Goal: Task Accomplishment & Management: Complete application form

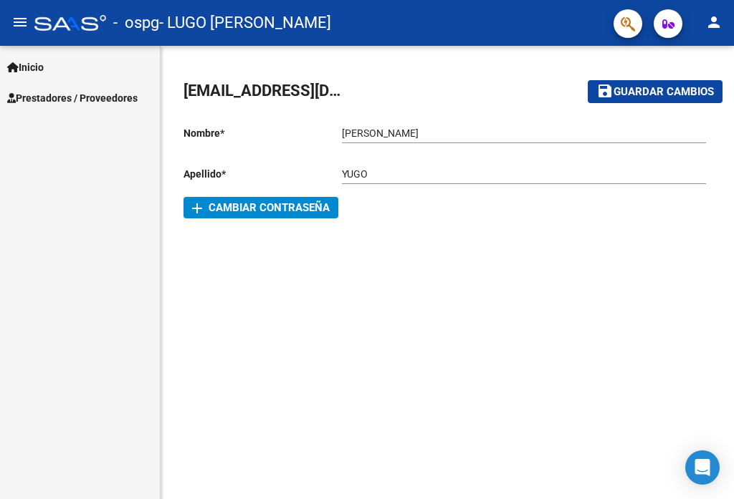
click at [99, 90] on span "Prestadores / Proveedores" at bounding box center [72, 98] width 130 height 16
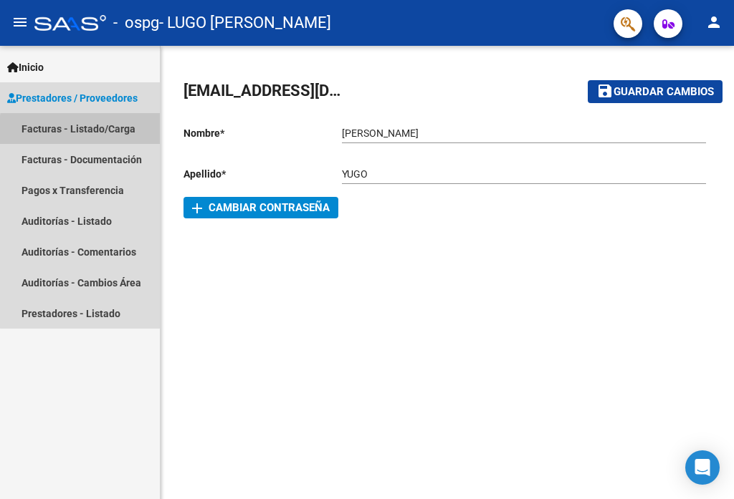
click at [88, 131] on link "Facturas - Listado/Carga" at bounding box center [80, 128] width 160 height 31
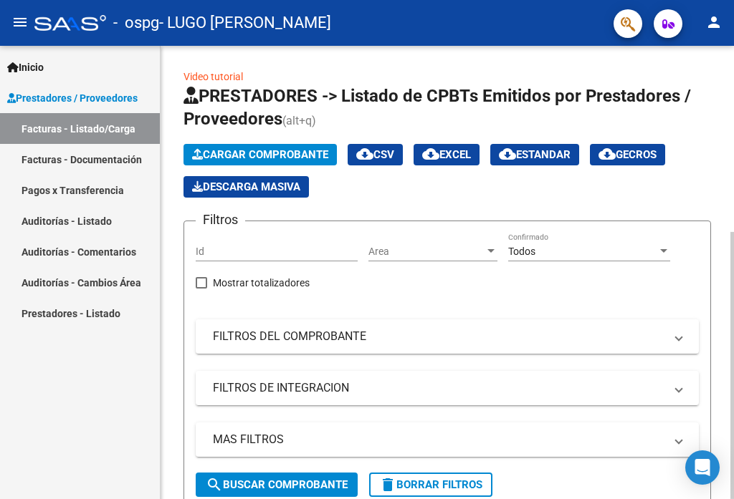
click at [267, 155] on span "Cargar Comprobante" at bounding box center [260, 154] width 136 height 13
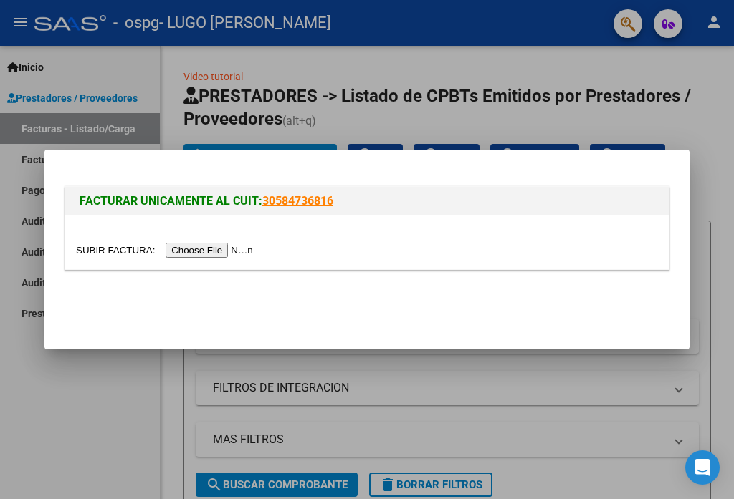
click at [195, 250] on input "file" at bounding box center [166, 250] width 181 height 15
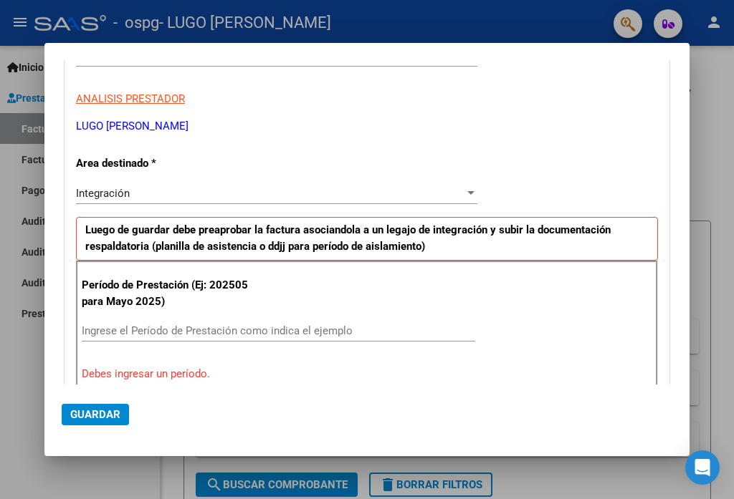
scroll to position [215, 0]
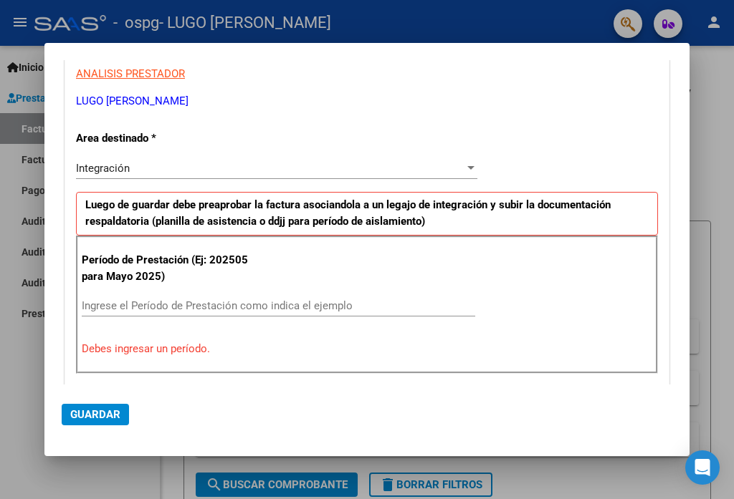
click at [167, 309] on input "Ingrese el Período de Prestación como indica el ejemplo" at bounding box center [278, 305] width 393 height 13
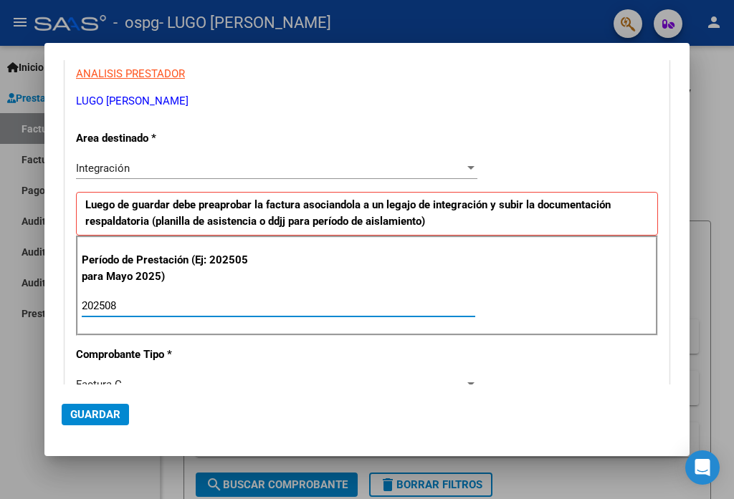
type input "202508"
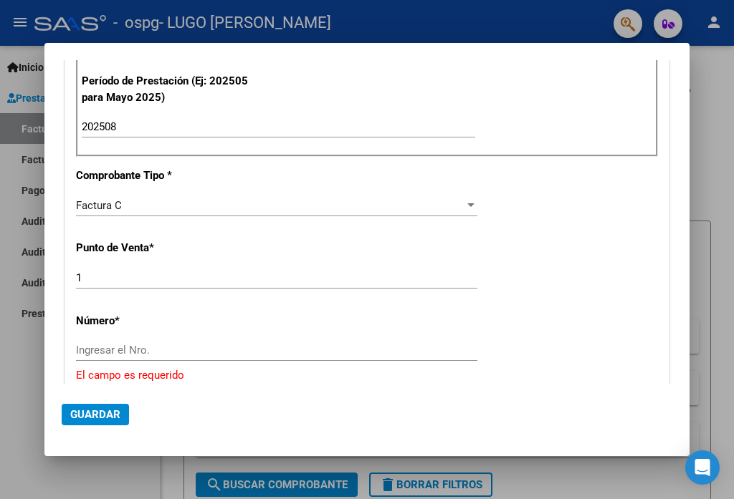
scroll to position [430, 0]
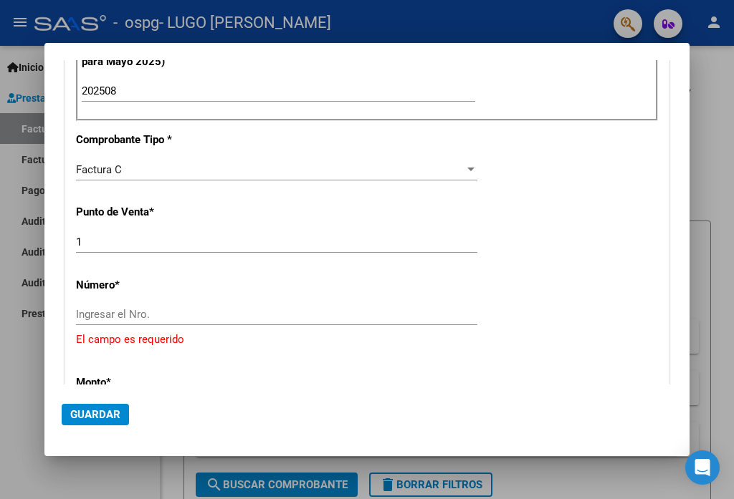
click at [196, 319] on input "Ingresar el Nro." at bounding box center [276, 314] width 401 height 13
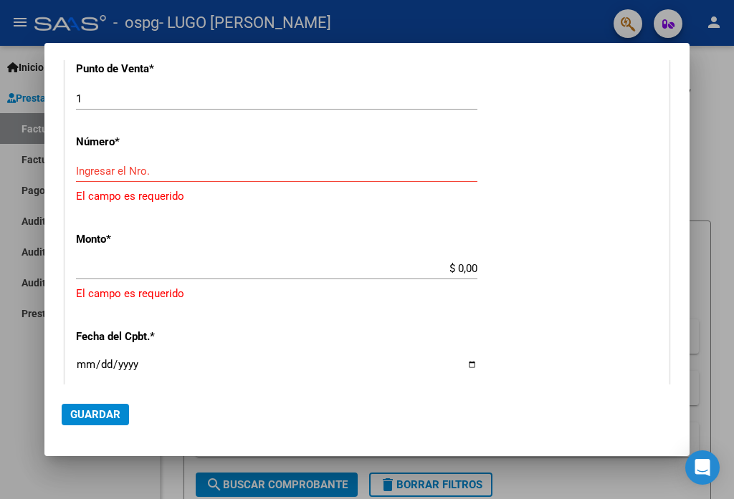
scroll to position [501, 0]
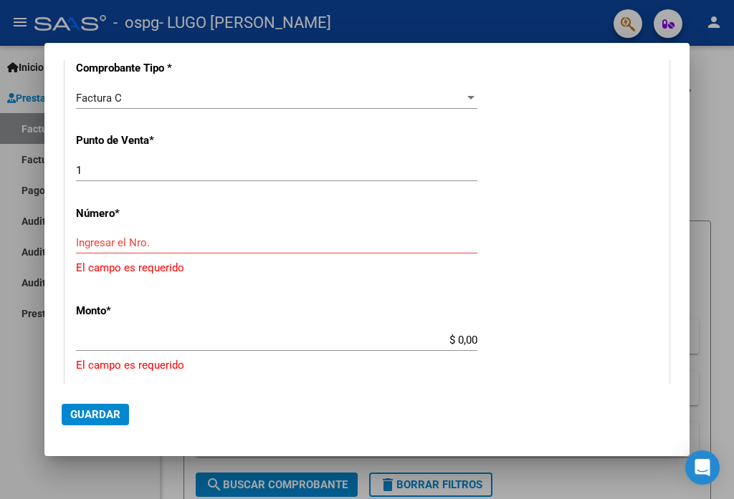
click at [167, 240] on input "Ingresar el Nro." at bounding box center [276, 242] width 401 height 13
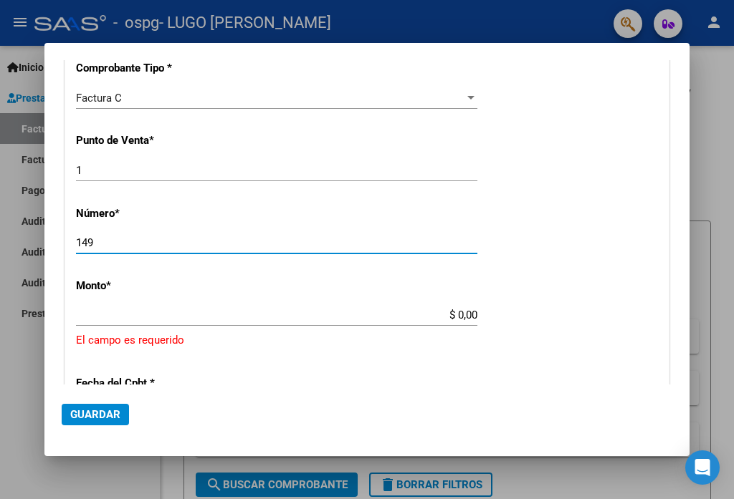
type input "149"
click at [180, 313] on input "$ 0,00" at bounding box center [276, 315] width 401 height 13
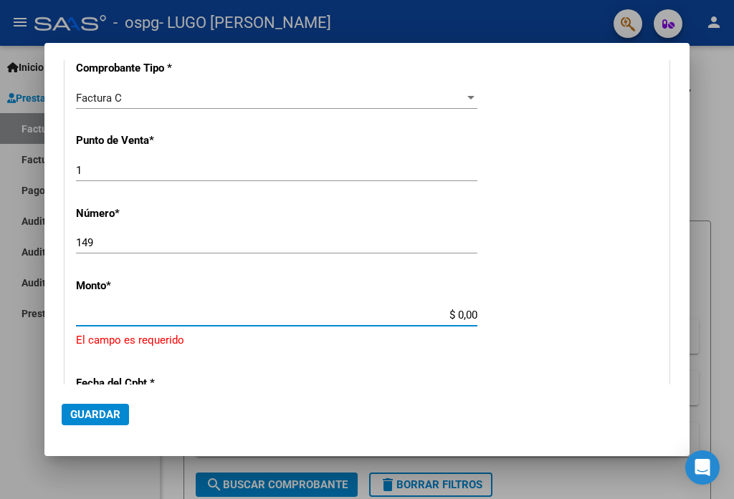
type input "$ 795.741,44"
type input "[DATE]"
type input "75370870638414"
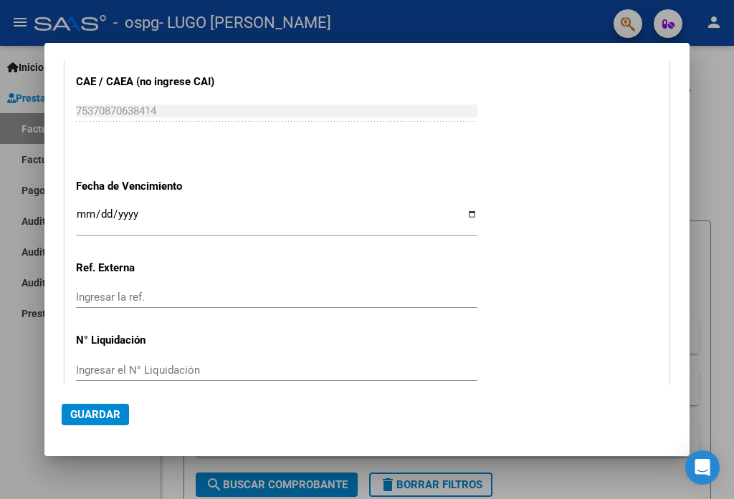
scroll to position [909, 0]
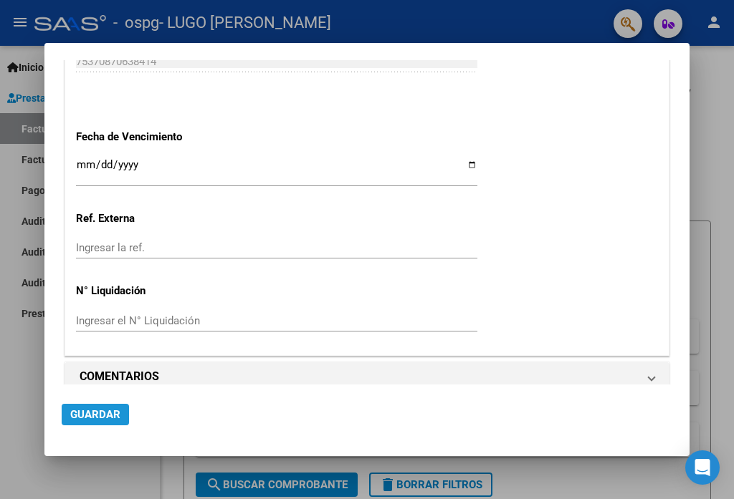
click at [95, 411] on span "Guardar" at bounding box center [95, 414] width 50 height 13
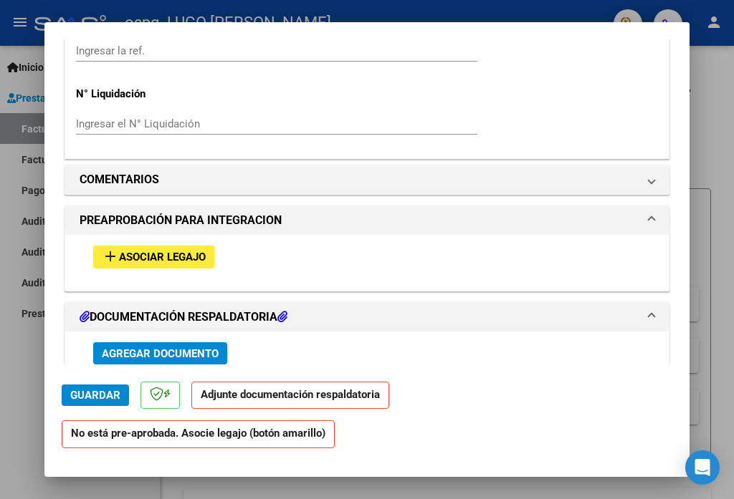
scroll to position [1075, 0]
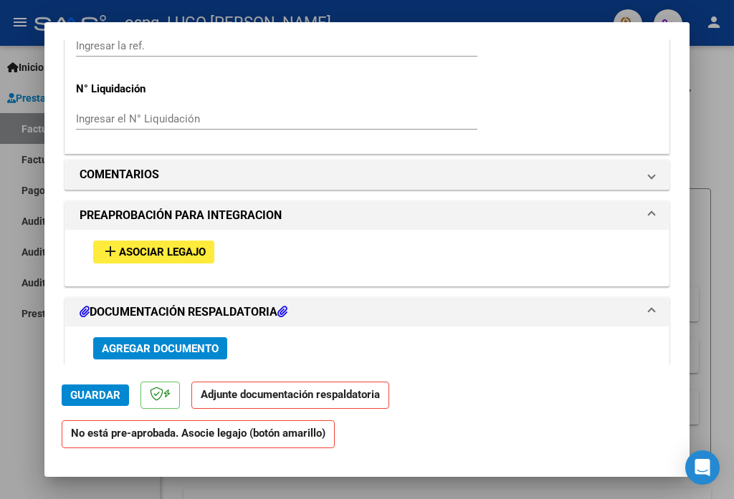
click at [187, 246] on span "Asociar Legajo" at bounding box center [162, 252] width 87 height 13
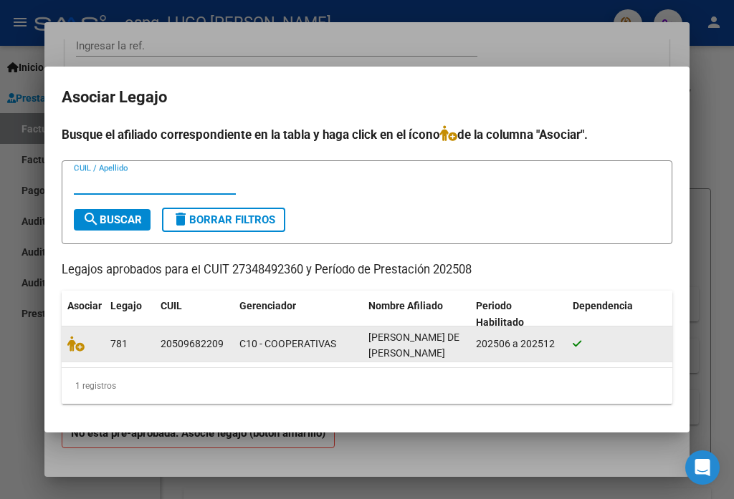
click at [406, 343] on span "[PERSON_NAME] DE [PERSON_NAME]" at bounding box center [413, 346] width 91 height 28
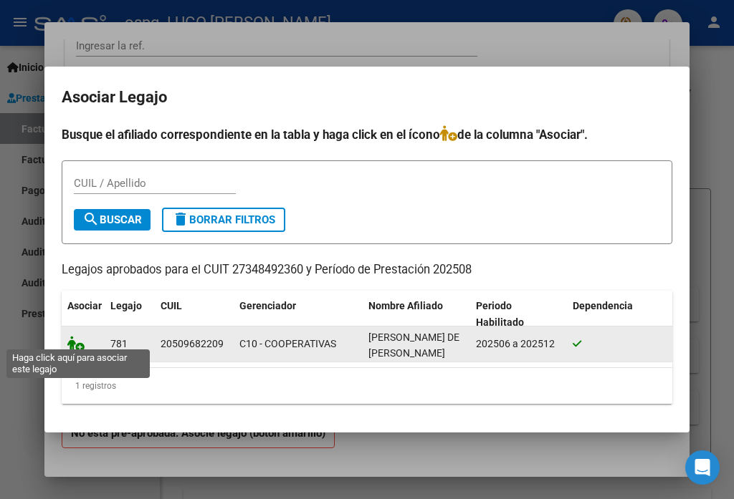
click at [70, 342] on icon at bounding box center [75, 344] width 17 height 16
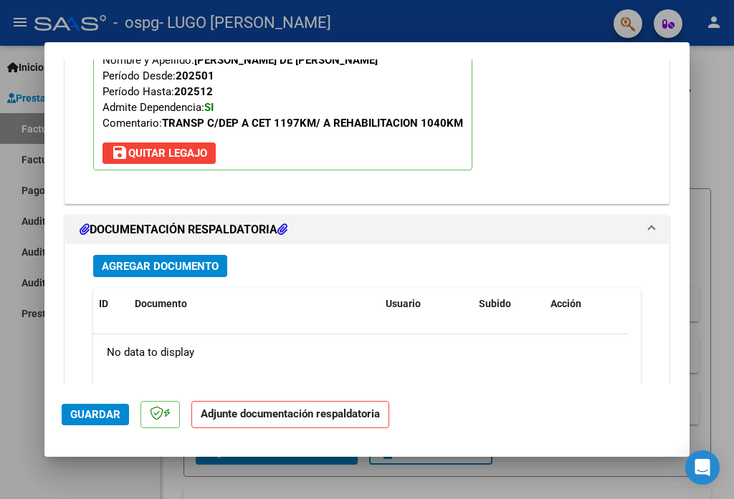
scroll to position [1471, 0]
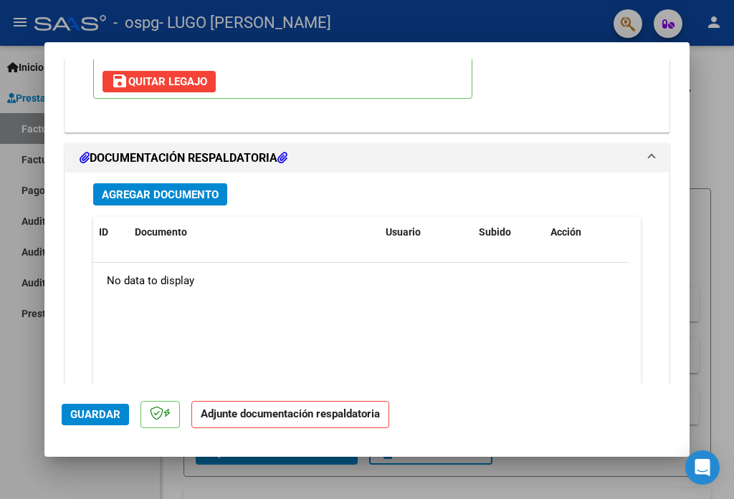
click at [321, 417] on strong "Adjunte documentación respaldatoria" at bounding box center [290, 414] width 179 height 13
click at [181, 188] on span "Agregar Documento" at bounding box center [160, 194] width 117 height 13
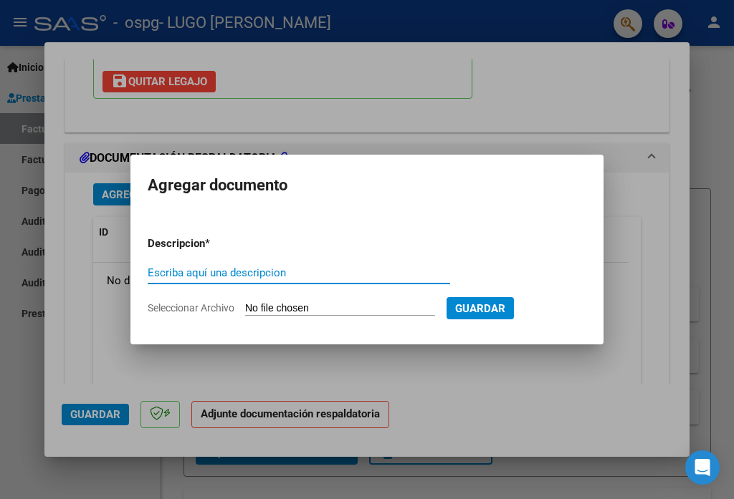
click at [277, 275] on input "Escriba aquí una descripcion" at bounding box center [299, 272] width 302 height 13
type input "PLANILLA ASISTENCIA"
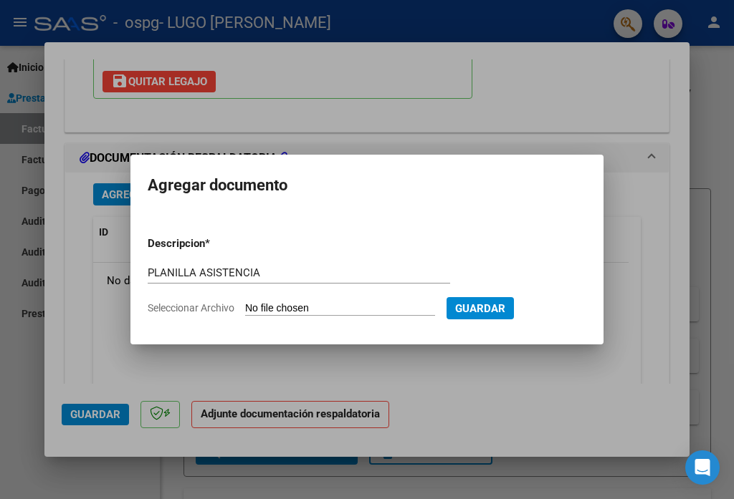
click at [304, 308] on input "Seleccionar Archivo" at bounding box center [340, 309] width 190 height 14
type input "C:\fakepath\PLANILLA ASISTENCIA CET.pdf"
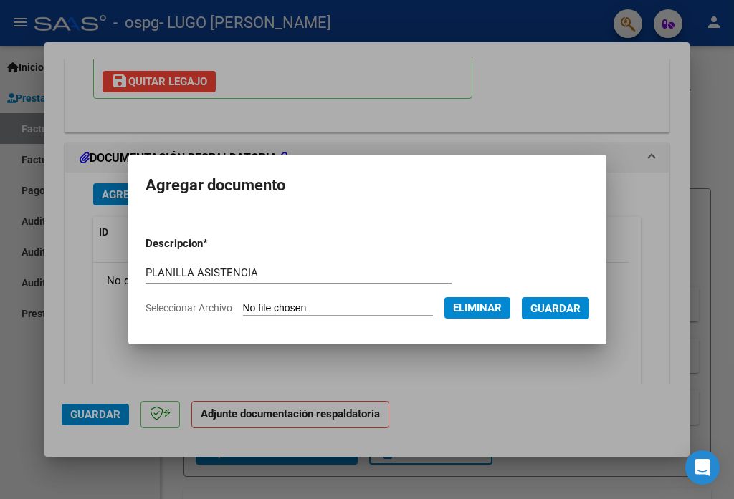
click at [547, 303] on span "Guardar" at bounding box center [555, 308] width 50 height 13
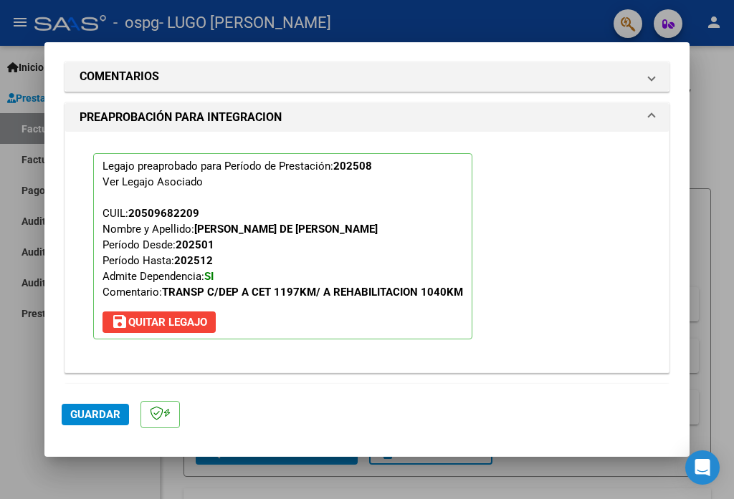
scroll to position [1546, 0]
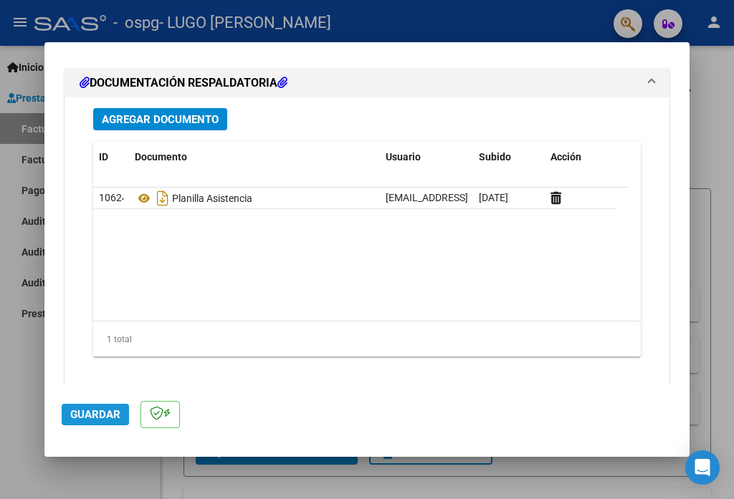
click at [124, 416] on button "Guardar" at bounding box center [95, 414] width 67 height 21
click at [707, 241] on div at bounding box center [367, 249] width 734 height 499
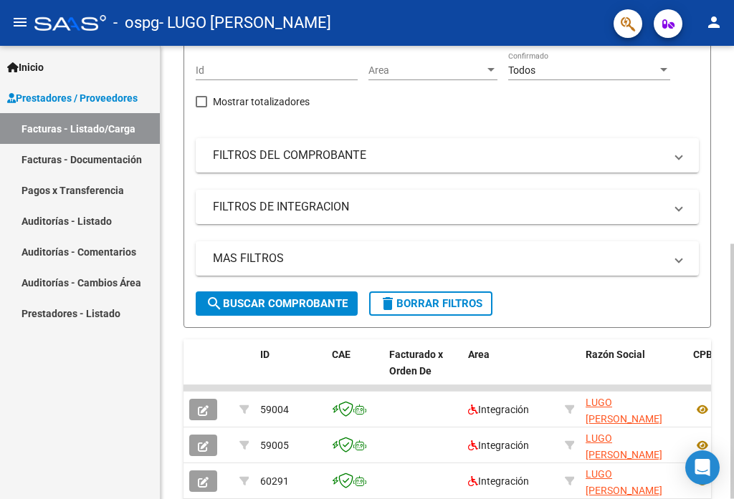
scroll to position [65, 0]
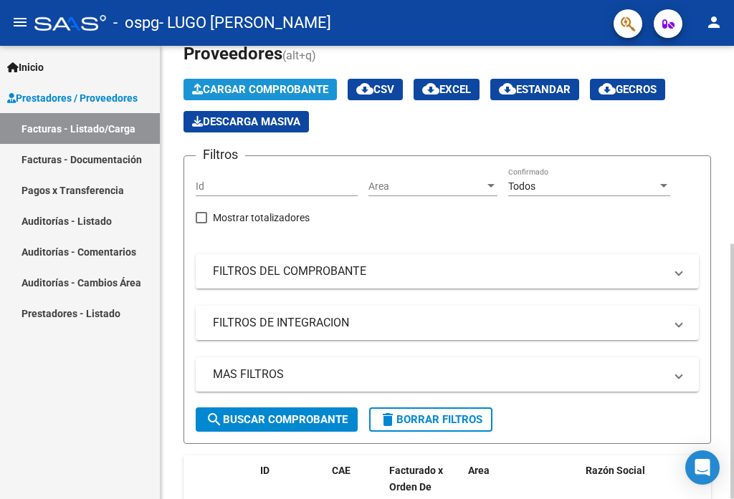
click at [267, 93] on span "Cargar Comprobante" at bounding box center [260, 89] width 136 height 13
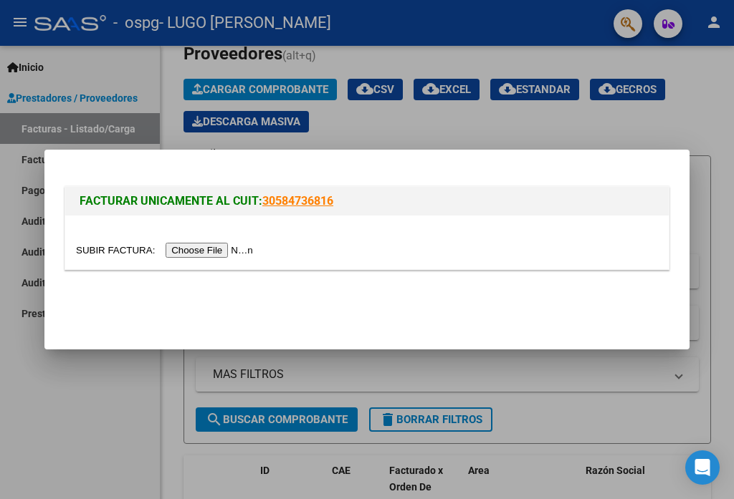
click at [223, 247] on input "file" at bounding box center [166, 250] width 181 height 15
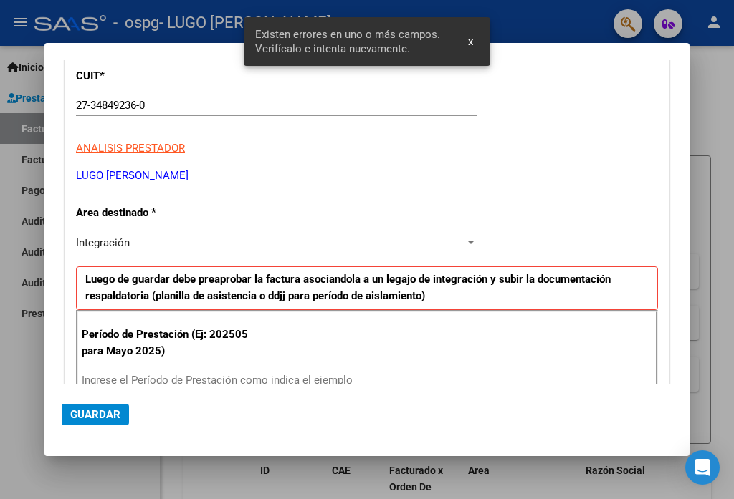
scroll to position [257, 0]
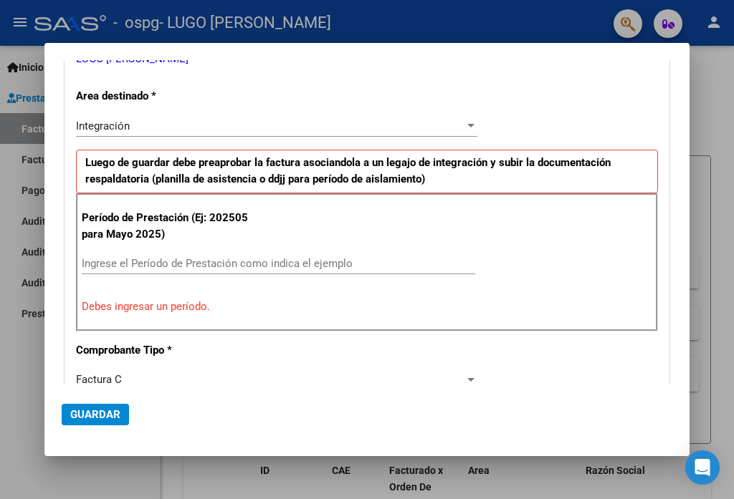
click at [137, 257] on input "Ingrese el Período de Prestación como indica el ejemplo" at bounding box center [278, 263] width 393 height 13
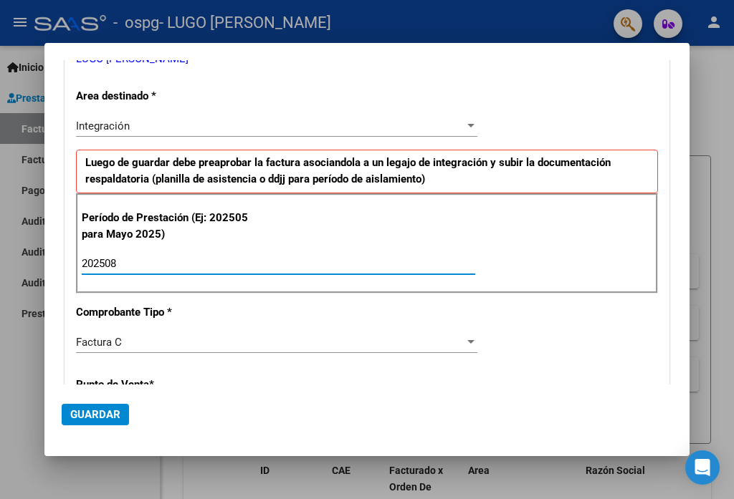
type input "202508"
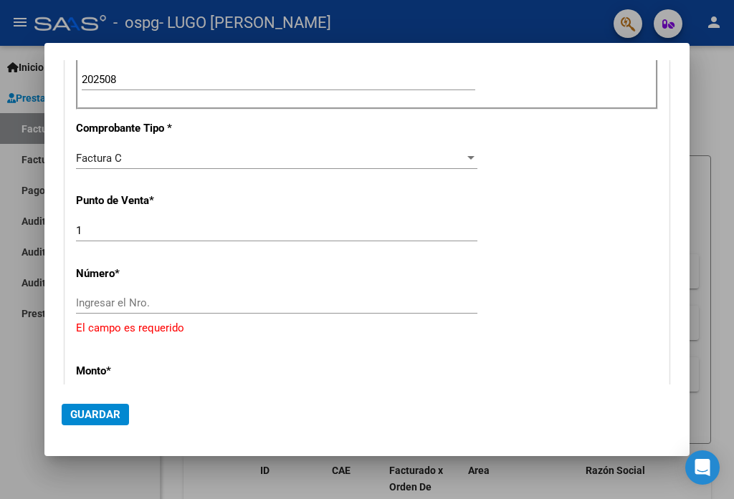
scroll to position [472, 0]
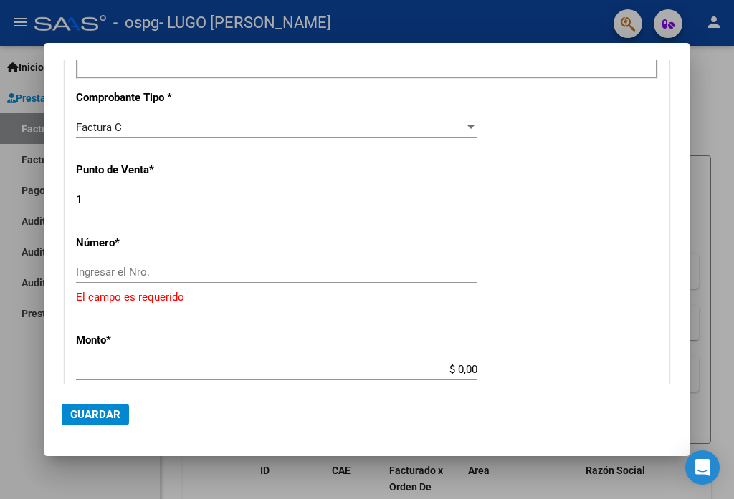
click at [183, 270] on input "Ingresar el Nro." at bounding box center [276, 272] width 401 height 13
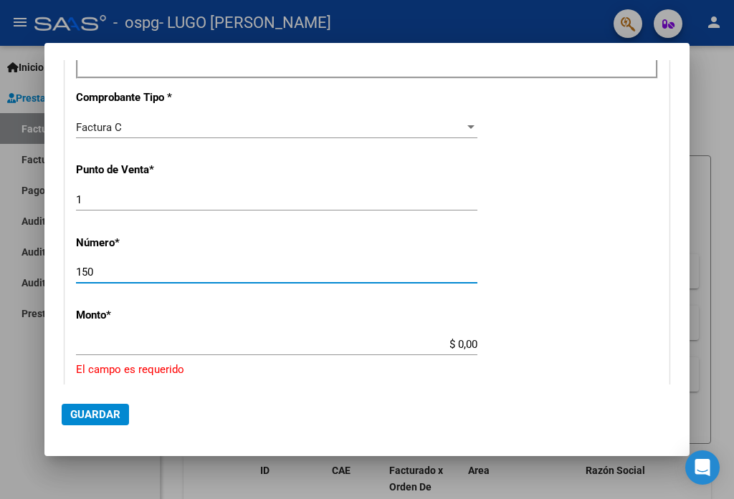
type input "150"
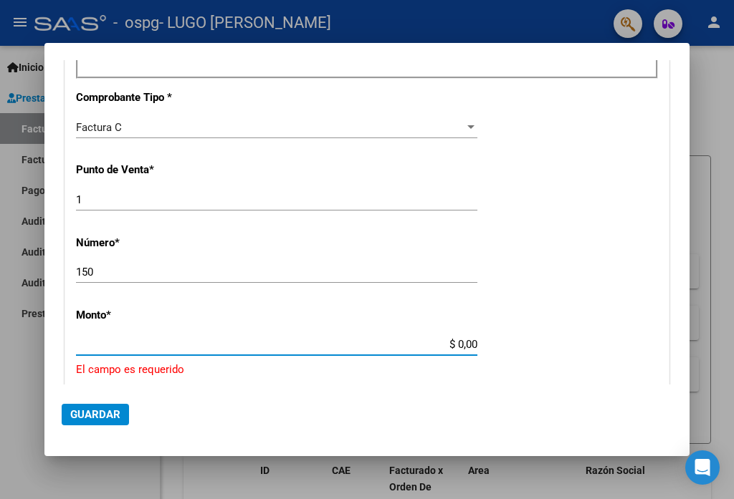
type input "$ 676.380,22"
type input "[DATE]"
type input "75370871070836"
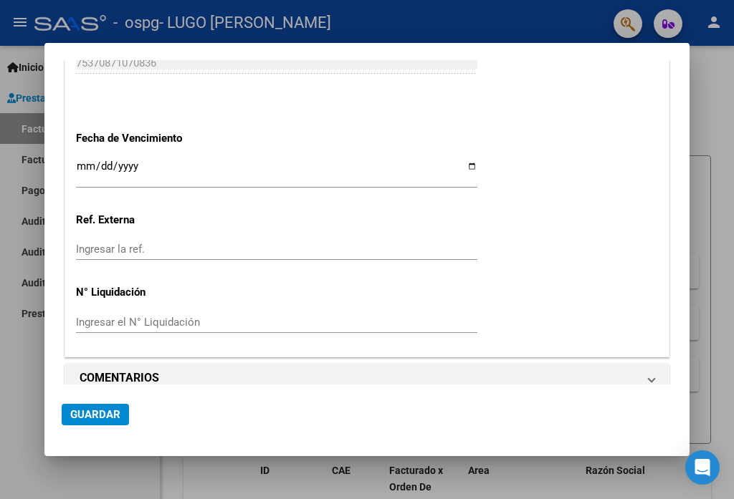
scroll to position [909, 0]
click at [124, 415] on button "Guardar" at bounding box center [95, 414] width 67 height 21
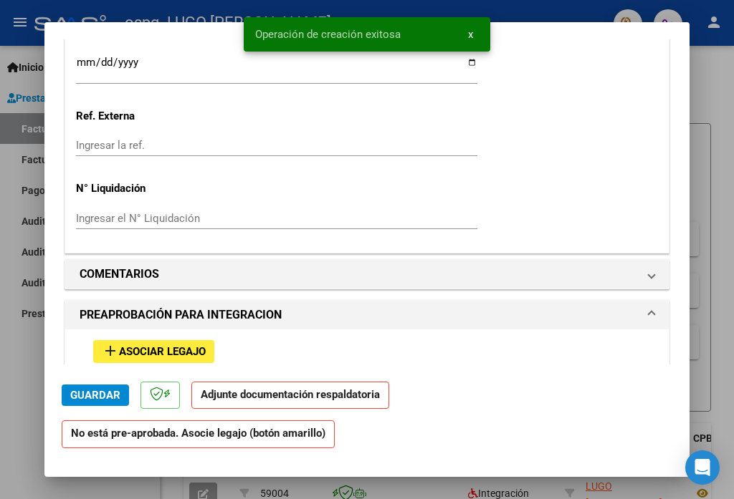
scroll to position [1003, 0]
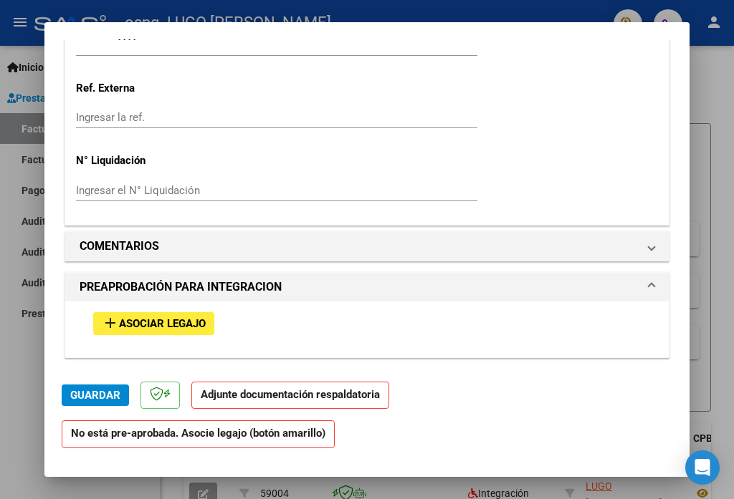
click at [178, 318] on span "Asociar Legajo" at bounding box center [162, 324] width 87 height 13
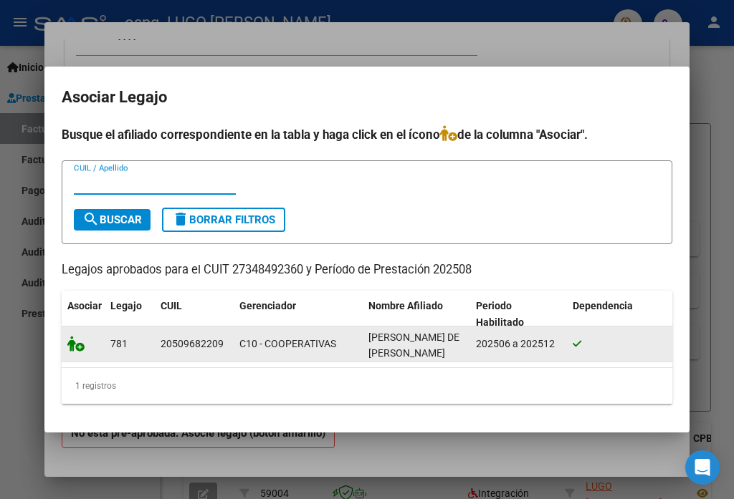
click at [74, 340] on icon at bounding box center [75, 344] width 17 height 16
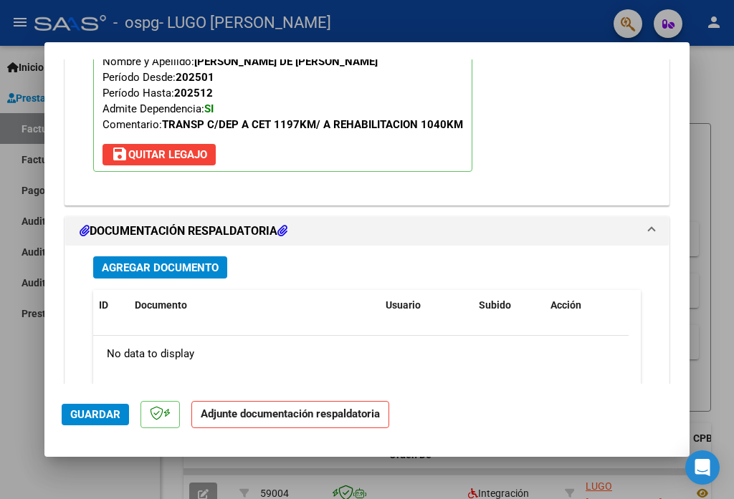
scroll to position [1398, 0]
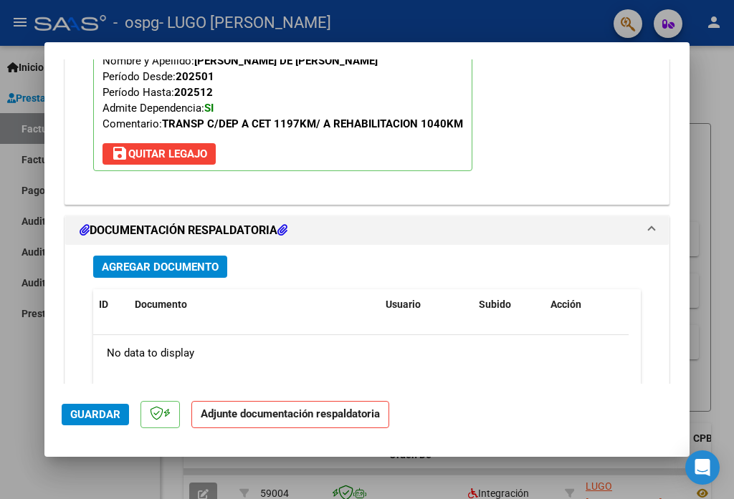
click at [194, 261] on span "Agregar Documento" at bounding box center [160, 267] width 117 height 13
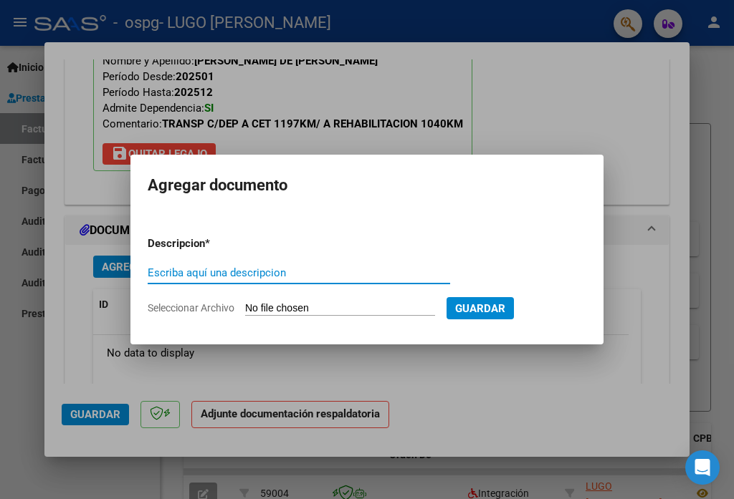
click at [232, 274] on input "Escriba aquí una descripcion" at bounding box center [299, 272] width 302 height 13
type input "PLANILLA ASISTENCIA"
click at [340, 303] on input "Seleccionar Archivo" at bounding box center [340, 309] width 190 height 14
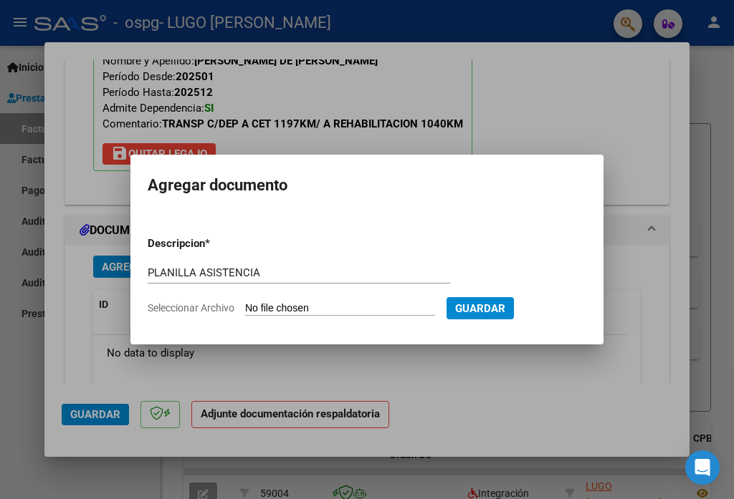
type input "C:\fakepath\PLANILLAS ASISTENCIA REHABILITACION.pdf"
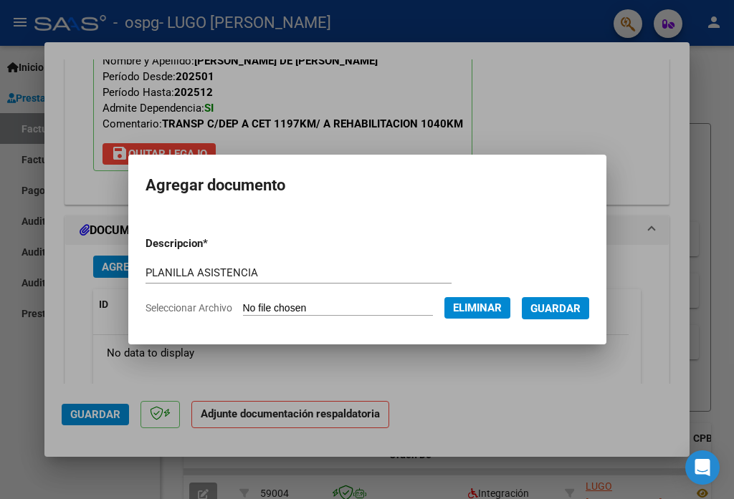
click at [548, 302] on span "Guardar" at bounding box center [555, 308] width 50 height 13
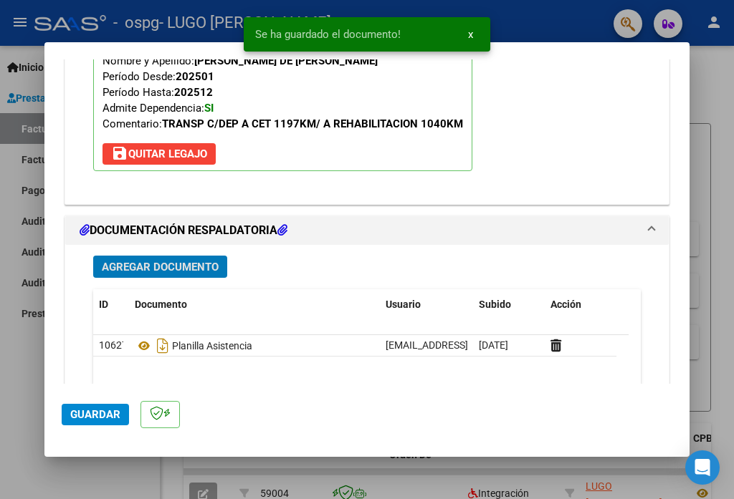
scroll to position [1470, 0]
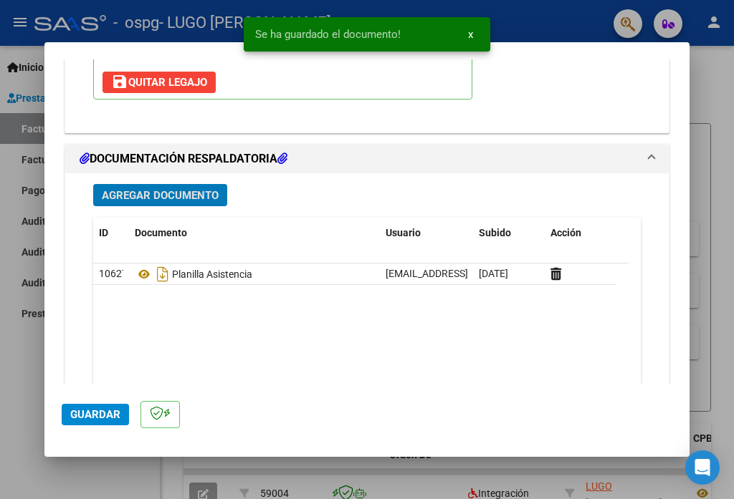
click at [105, 415] on span "Guardar" at bounding box center [95, 414] width 50 height 13
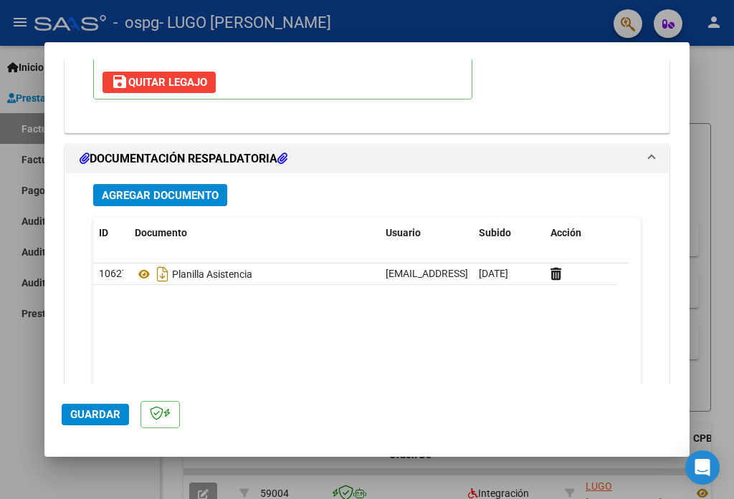
click at [705, 375] on div at bounding box center [367, 249] width 734 height 499
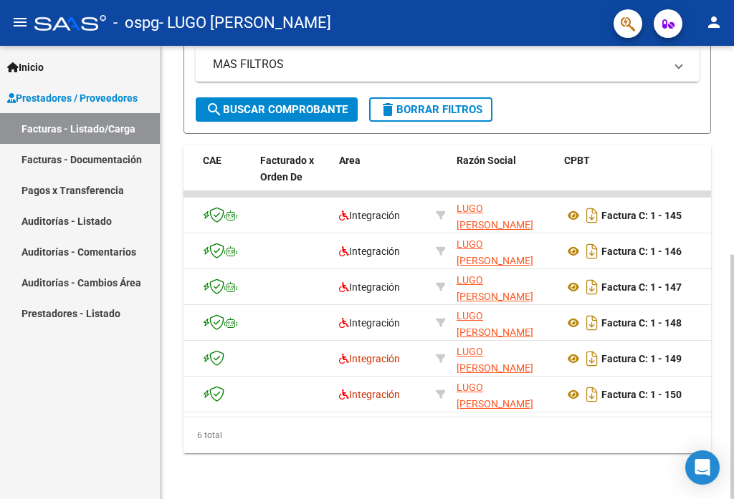
scroll to position [244, 0]
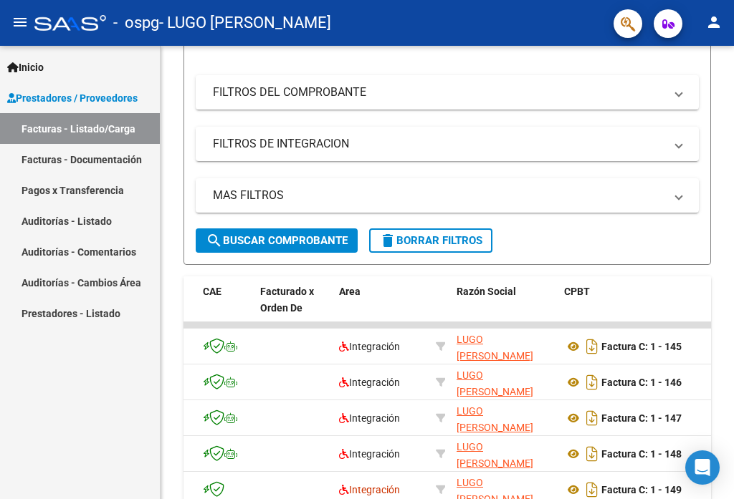
click at [713, 21] on mat-icon "person" at bounding box center [713, 22] width 17 height 17
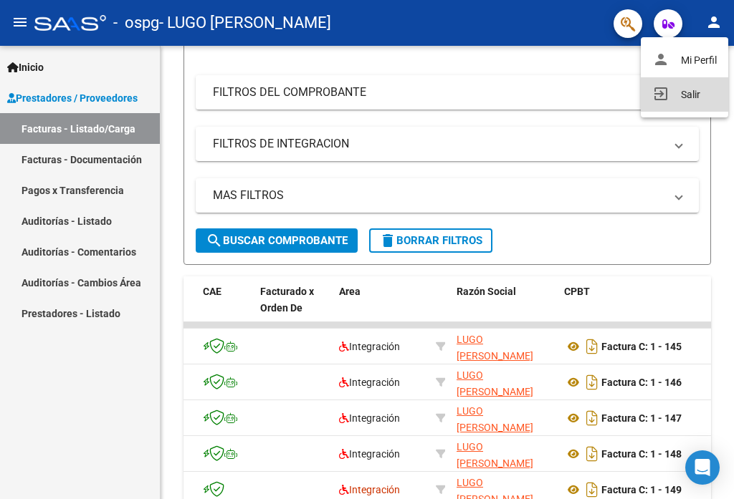
click at [696, 101] on button "exit_to_app Salir" at bounding box center [683, 94] width 87 height 34
